Goal: Task Accomplishment & Management: Complete application form

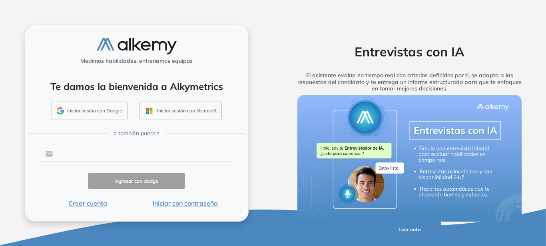
click at [118, 157] on input "text" at bounding box center [143, 153] width 181 height 15
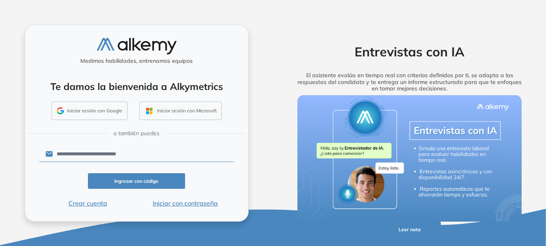
type input "**********"
click at [133, 179] on button "Ingresar con código" at bounding box center [137, 181] width 98 height 16
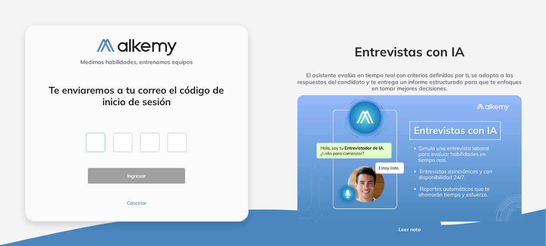
click at [98, 142] on input "text" at bounding box center [95, 142] width 19 height 19
type input "*"
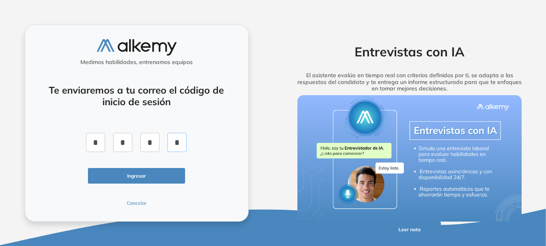
type input "*"
click at [114, 181] on button "Ingresar" at bounding box center [137, 176] width 98 height 16
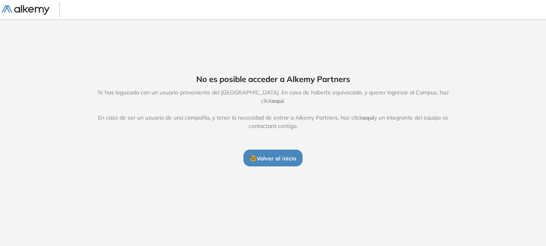
click at [290, 155] on span "🤓 Volver al inicio" at bounding box center [273, 158] width 46 height 7
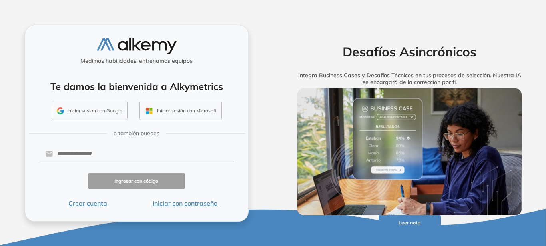
click at [104, 106] on button "Iniciar sesión con Google" at bounding box center [90, 111] width 76 height 18
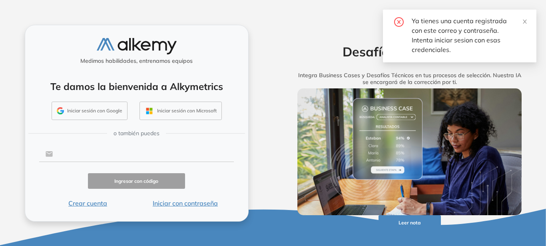
click at [116, 157] on input "text" at bounding box center [143, 153] width 181 height 15
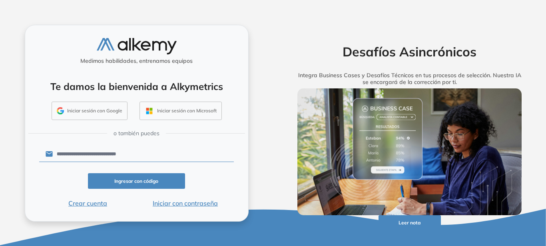
type input "**********"
click at [171, 202] on button "Iniciar con contraseña" at bounding box center [185, 203] width 98 height 10
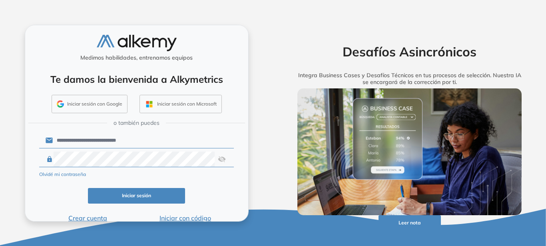
click at [148, 198] on button "Iniciar sesión" at bounding box center [137, 196] width 98 height 16
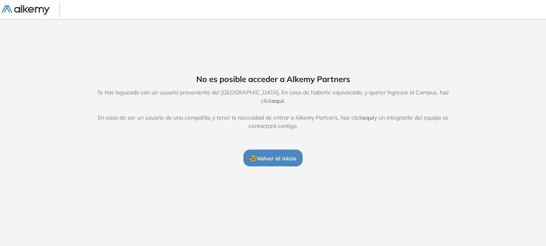
click at [284, 100] on span "aquí" at bounding box center [278, 100] width 12 height 7
